Goal: Register for event/course

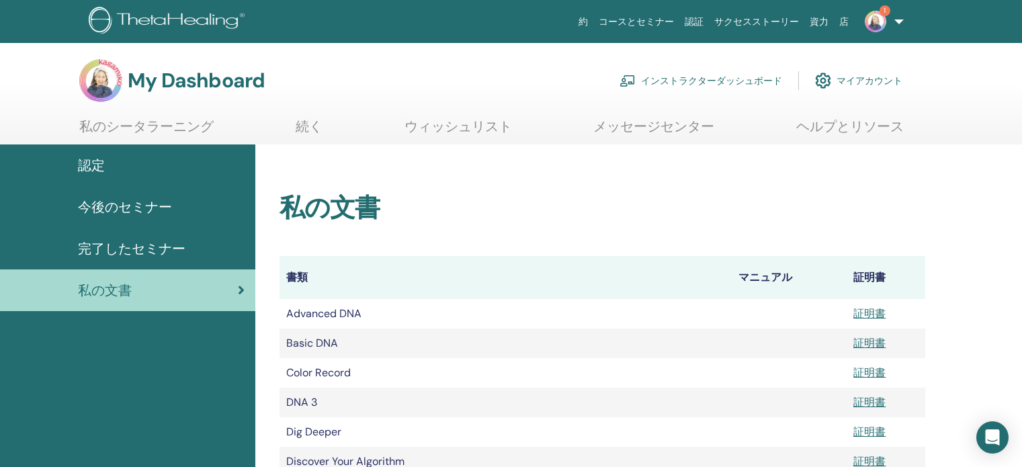
click at [882, 18] on img at bounding box center [874, 21] width 21 height 21
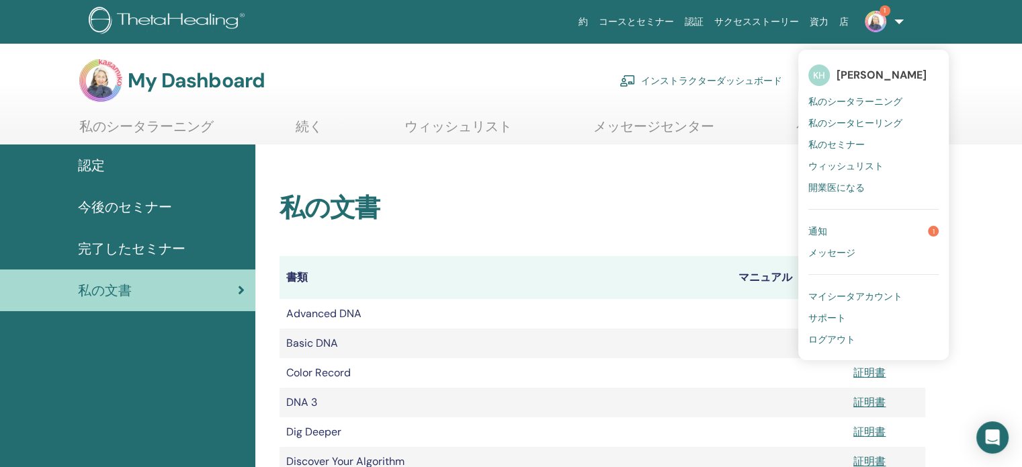
click at [817, 233] on span "通知" at bounding box center [817, 231] width 19 height 12
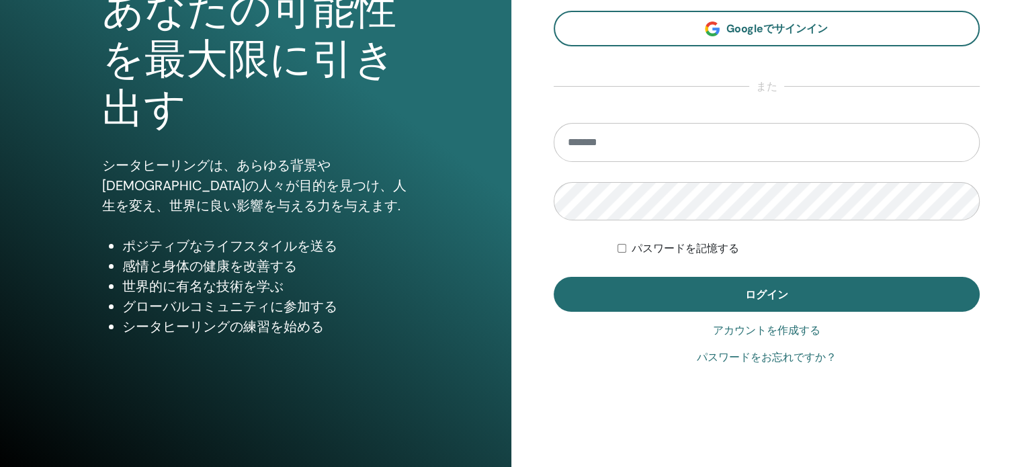
scroll to position [177, 0]
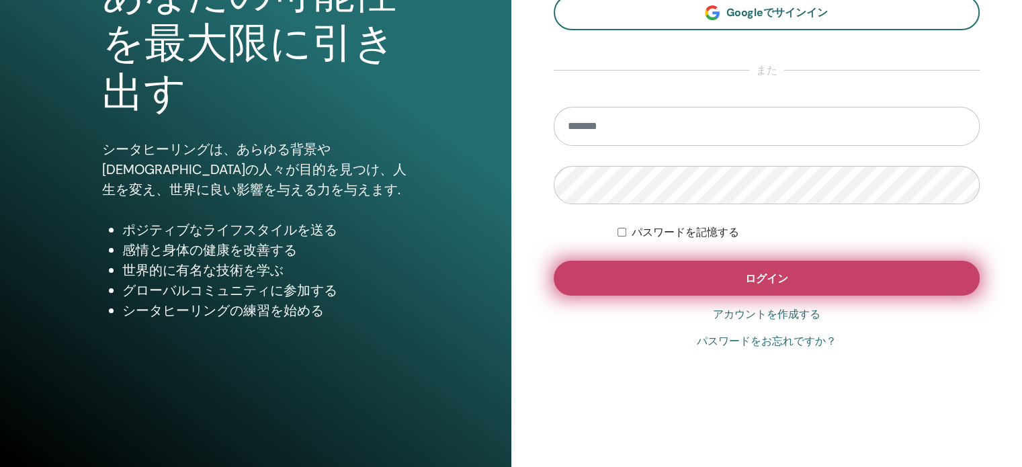
type input "**********"
click at [645, 272] on button "ログイン" at bounding box center [766, 278] width 427 height 35
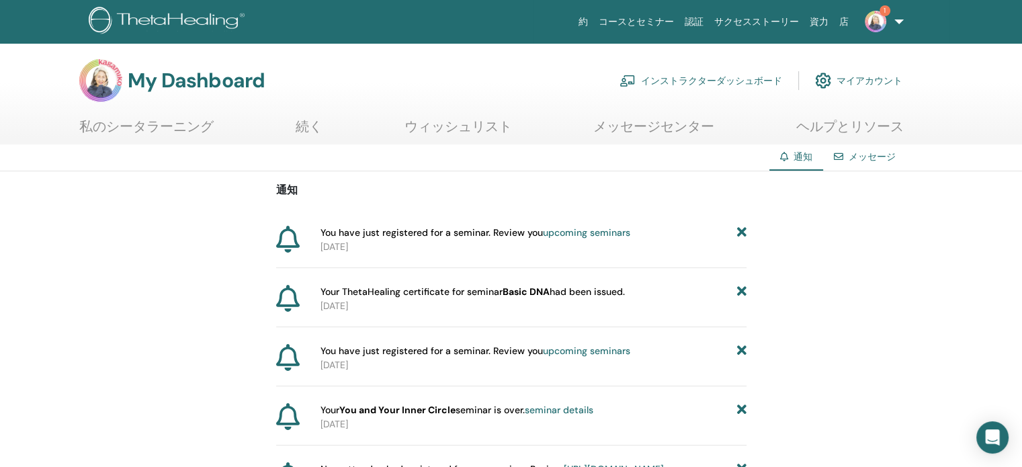
click at [159, 129] on link "私のシータラーニング" at bounding box center [146, 131] width 134 height 26
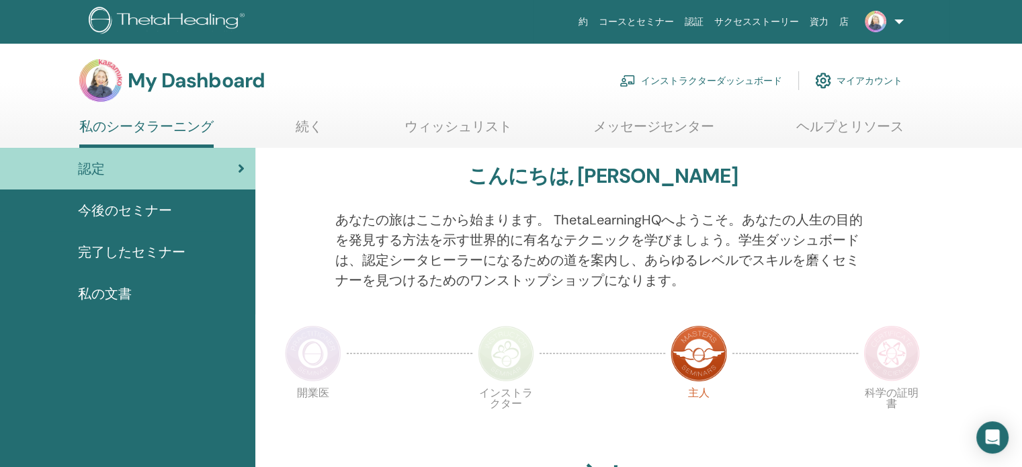
click at [157, 212] on span "今後のセミナー" at bounding box center [125, 210] width 94 height 20
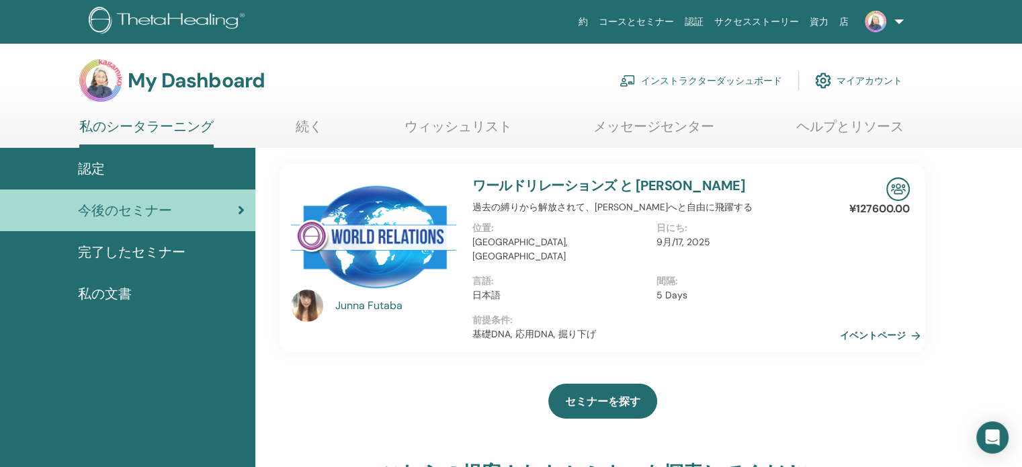
click at [607, 179] on link "ワールドリレーションズ と [PERSON_NAME]" at bounding box center [608, 185] width 273 height 17
click at [872, 325] on div "イベントページ" at bounding box center [883, 335] width 87 height 20
click at [880, 325] on link "イベントページ" at bounding box center [885, 335] width 86 height 20
